Goal: Task Accomplishment & Management: Manage account settings

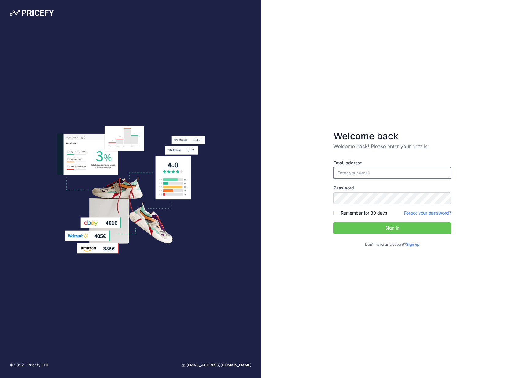
type input "[PERSON_NAME][EMAIL_ADDRESS][DOMAIN_NAME]"
click at [409, 233] on button "Sign in" at bounding box center [392, 228] width 118 height 12
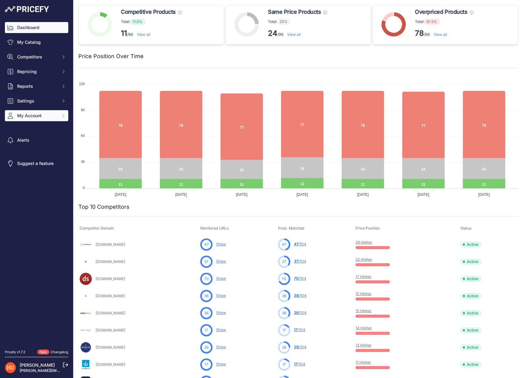
click at [56, 116] on span "My Account" at bounding box center [37, 116] width 40 height 6
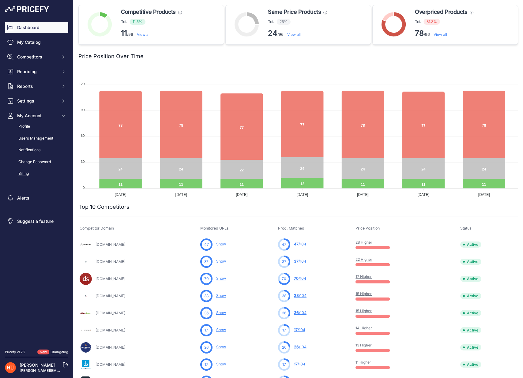
click at [34, 174] on link "Billing" at bounding box center [36, 173] width 63 height 11
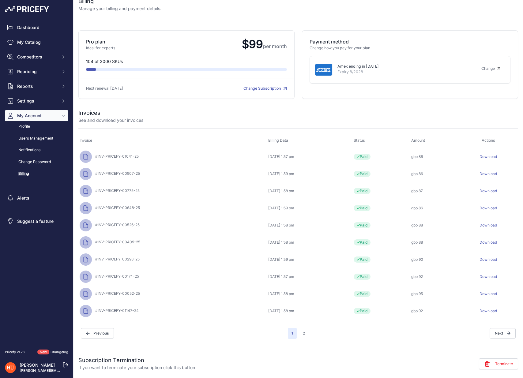
scroll to position [10, 0]
click at [490, 357] on div "Terminate" at bounding box center [356, 363] width 323 height 15
click at [490, 361] on icon at bounding box center [487, 364] width 6 height 6
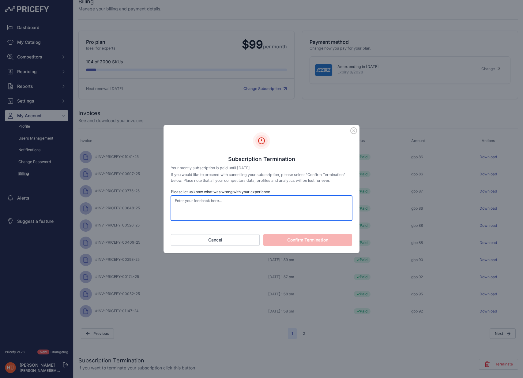
click at [277, 203] on textarea "Please let us know what was wrong with your experience" at bounding box center [261, 208] width 181 height 25
type textarea "We do not use this tool"
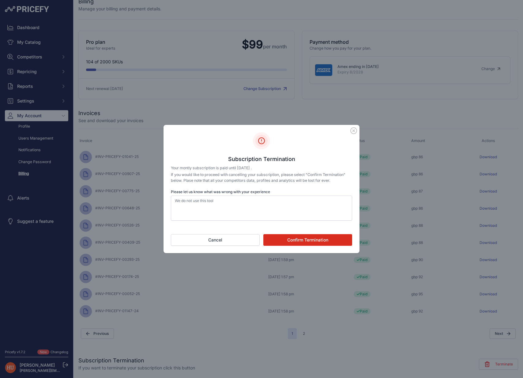
click at [287, 241] on button "Confirm Termination" at bounding box center [307, 240] width 89 height 12
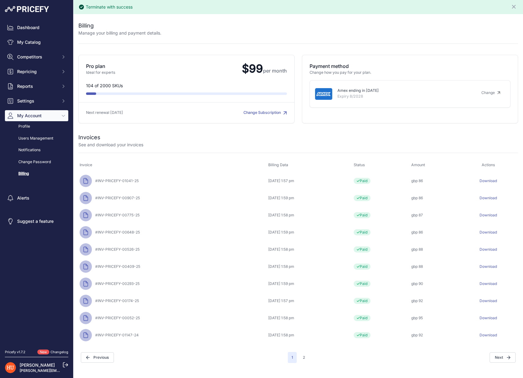
scroll to position [-9, 0]
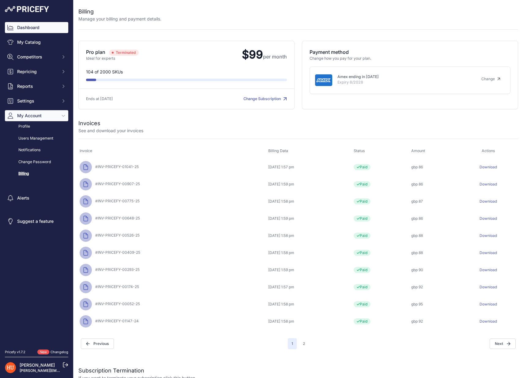
click at [38, 24] on link "Dashboard" at bounding box center [36, 27] width 63 height 11
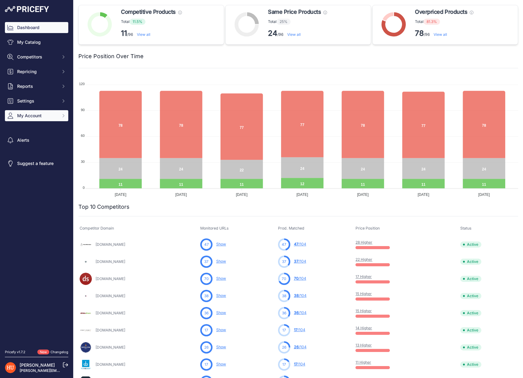
click at [54, 119] on button "My Account" at bounding box center [36, 115] width 63 height 11
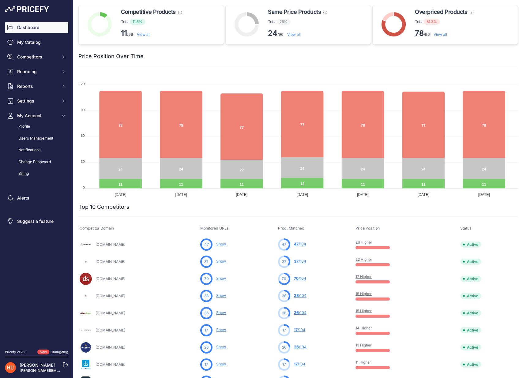
click at [33, 170] on link "Billing" at bounding box center [36, 173] width 63 height 11
